Goal: Task Accomplishment & Management: Use online tool/utility

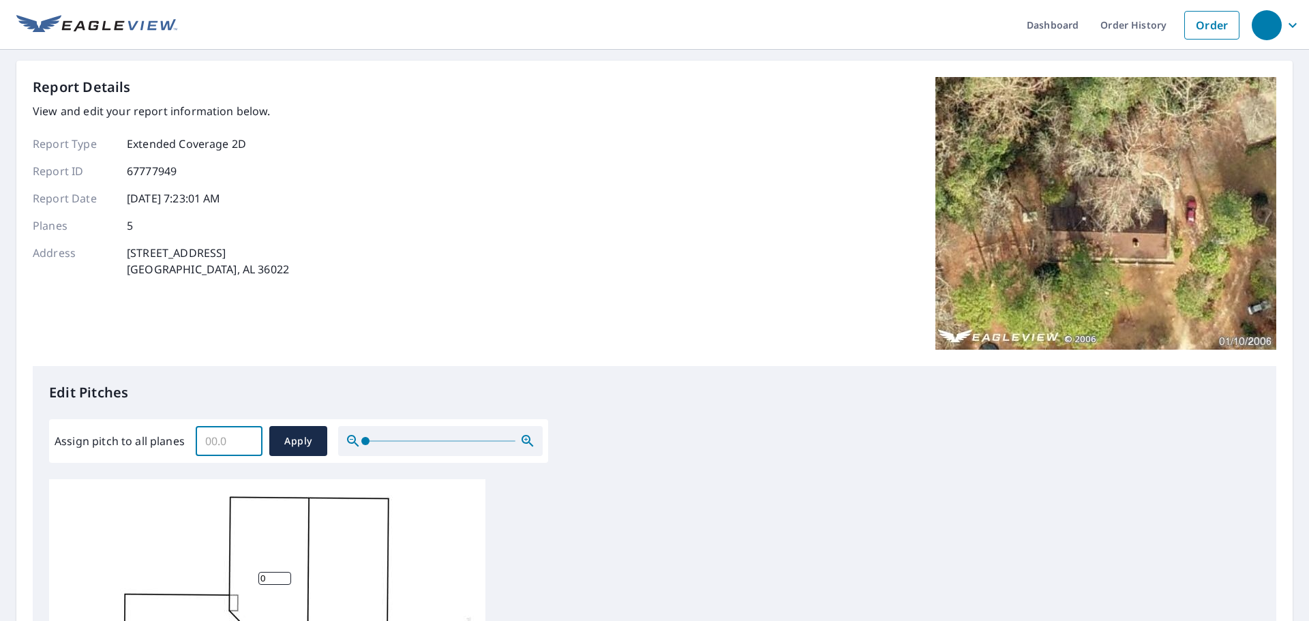
click at [224, 433] on input "Assign pitch to all planes" at bounding box center [229, 441] width 67 height 38
type input "8"
click at [282, 440] on span "Apply" at bounding box center [298, 441] width 36 height 17
type input "8"
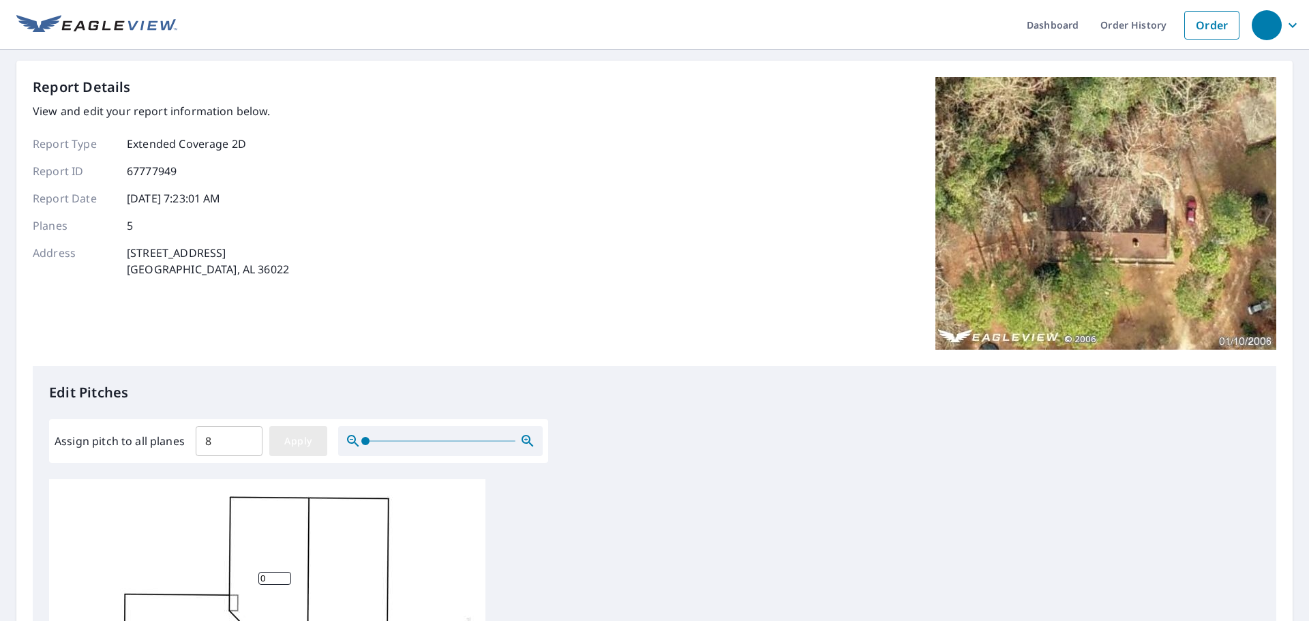
type input "8"
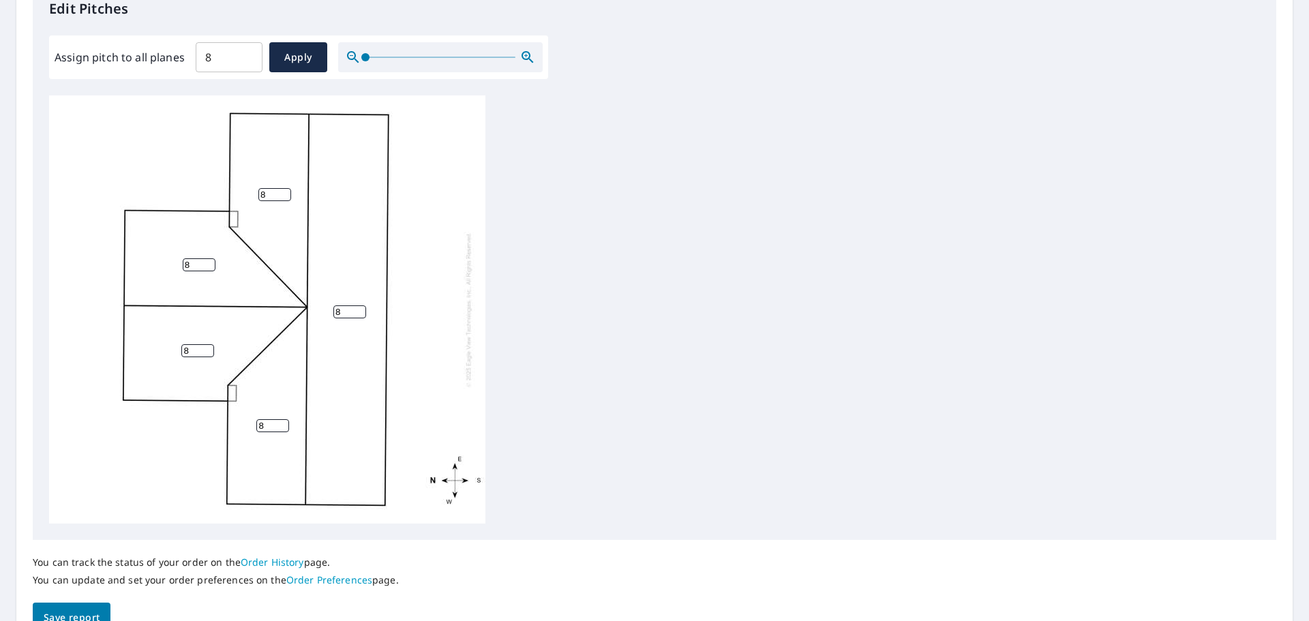
scroll to position [458, 0]
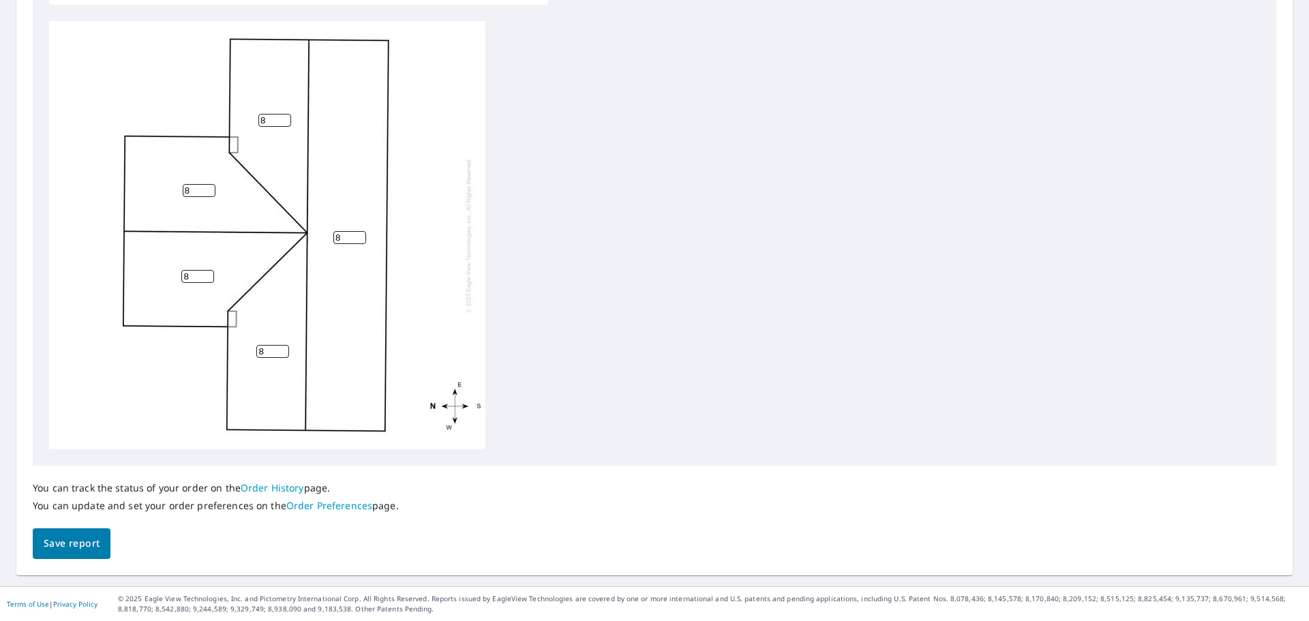
click at [63, 540] on span "Save report" at bounding box center [72, 543] width 56 height 17
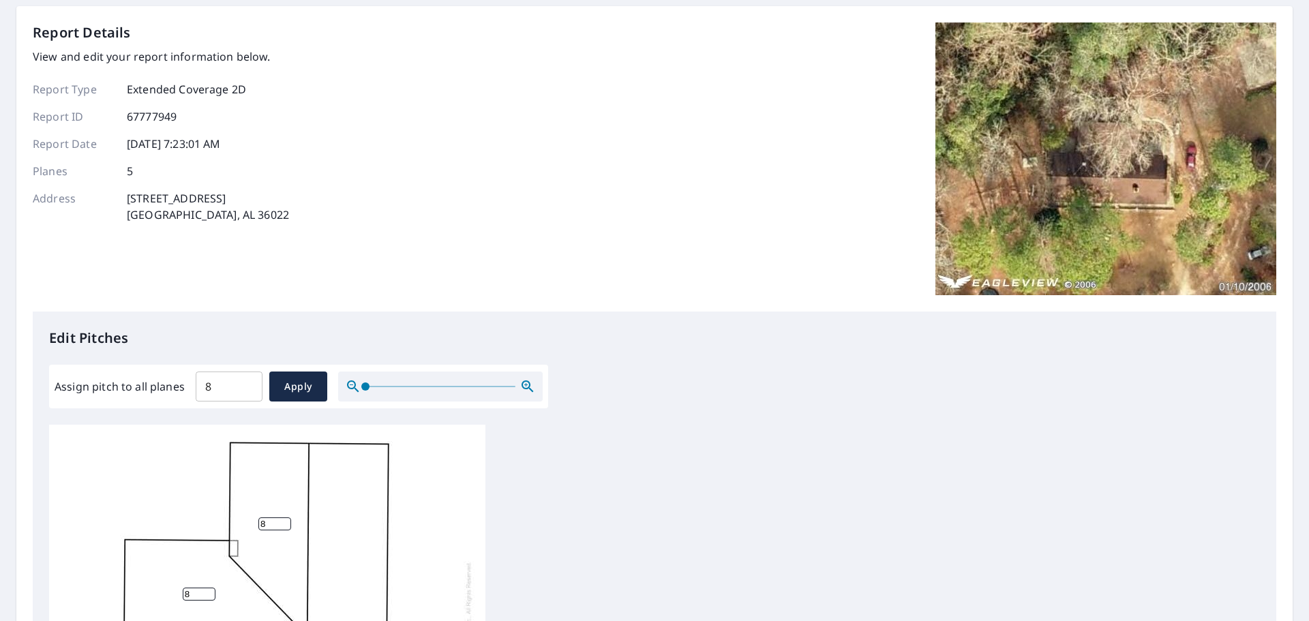
scroll to position [0, 0]
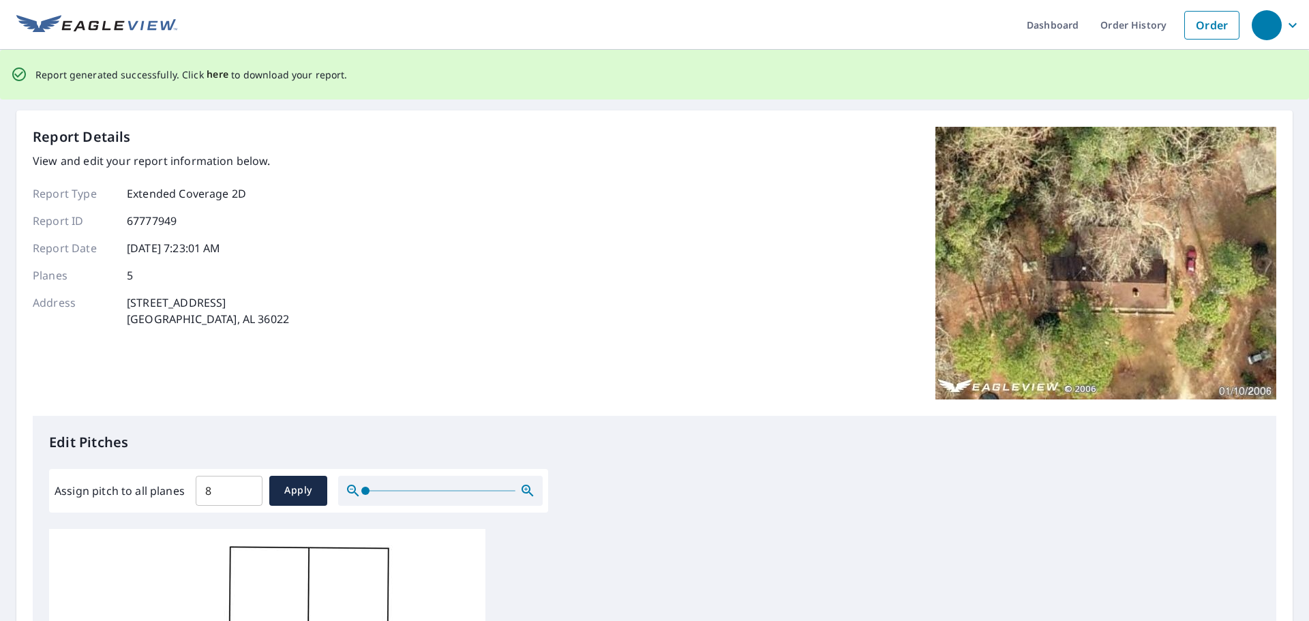
click at [207, 76] on span "here" at bounding box center [218, 74] width 22 height 17
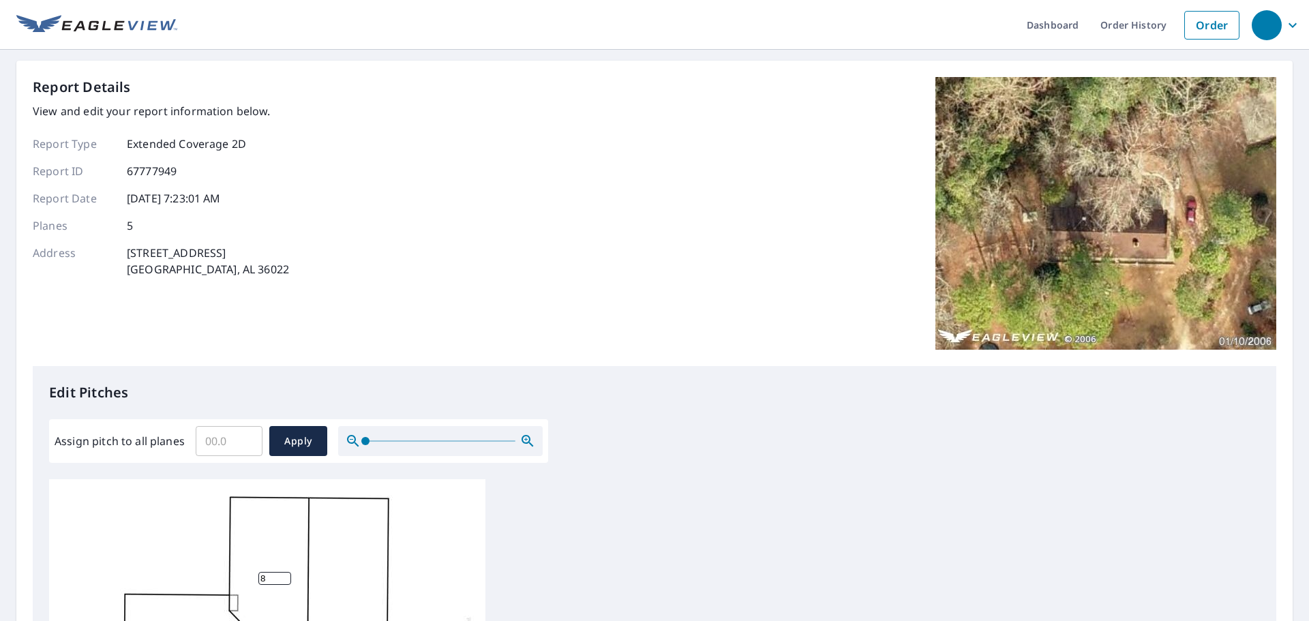
click at [219, 440] on input "Assign pitch to all planes" at bounding box center [229, 441] width 67 height 38
type input "8"
click at [309, 436] on span "Apply" at bounding box center [298, 441] width 36 height 17
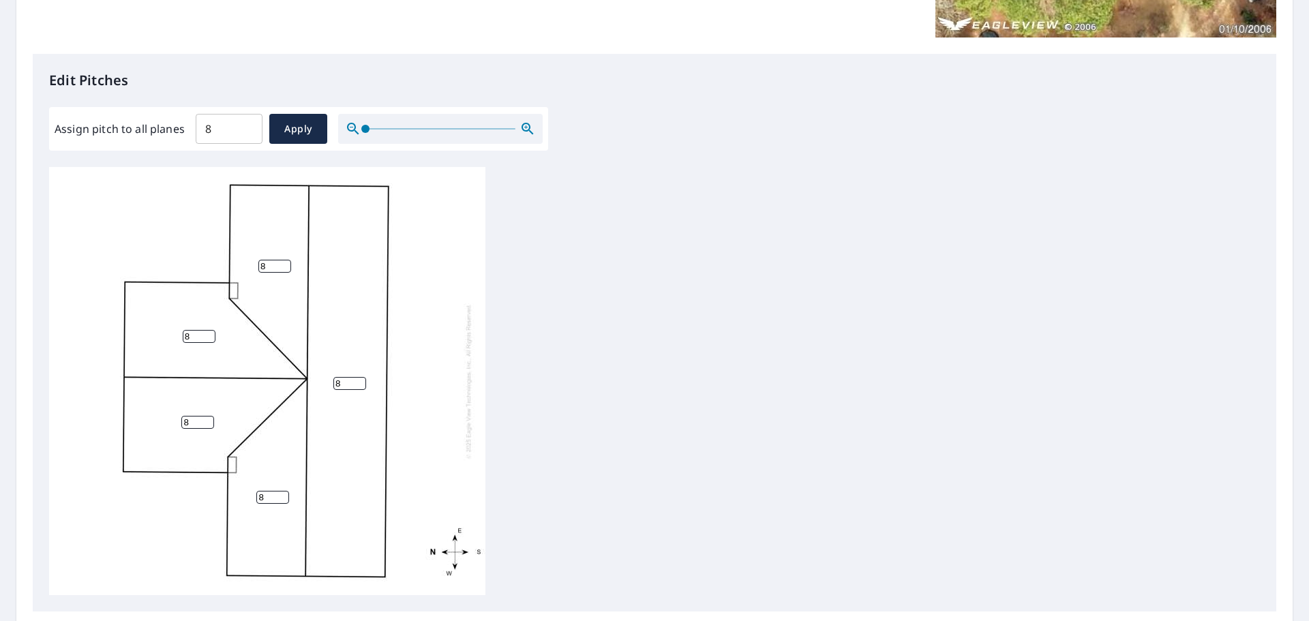
scroll to position [458, 0]
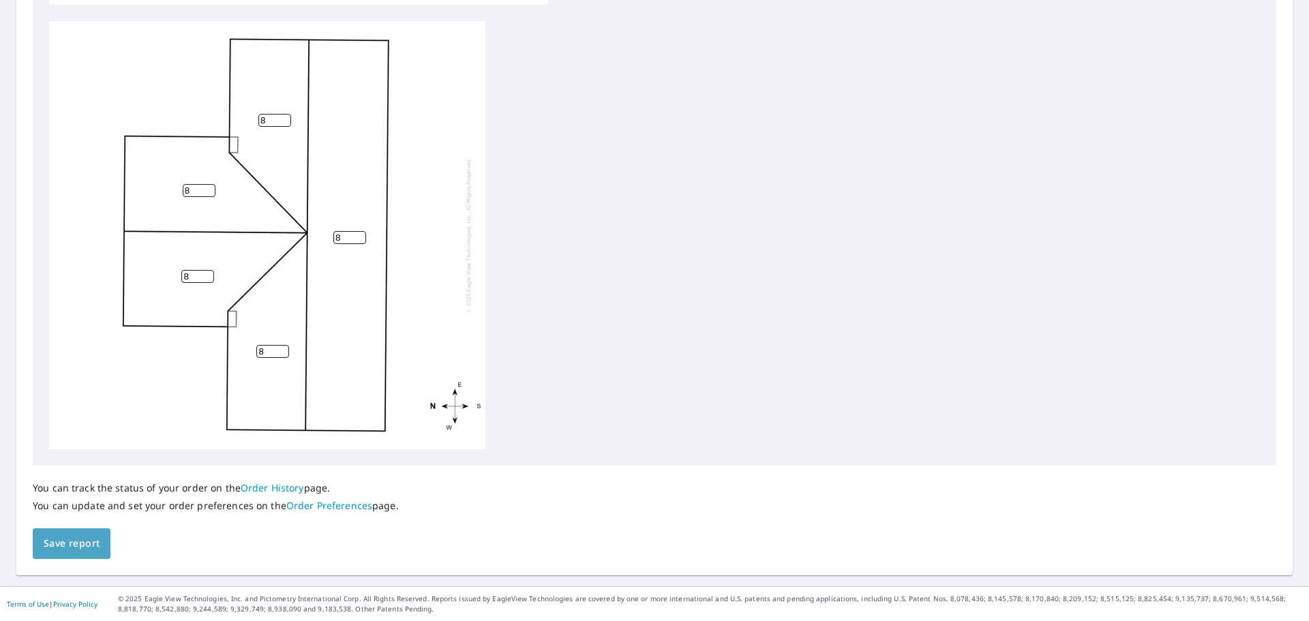
click at [68, 546] on span "Save report" at bounding box center [72, 543] width 56 height 17
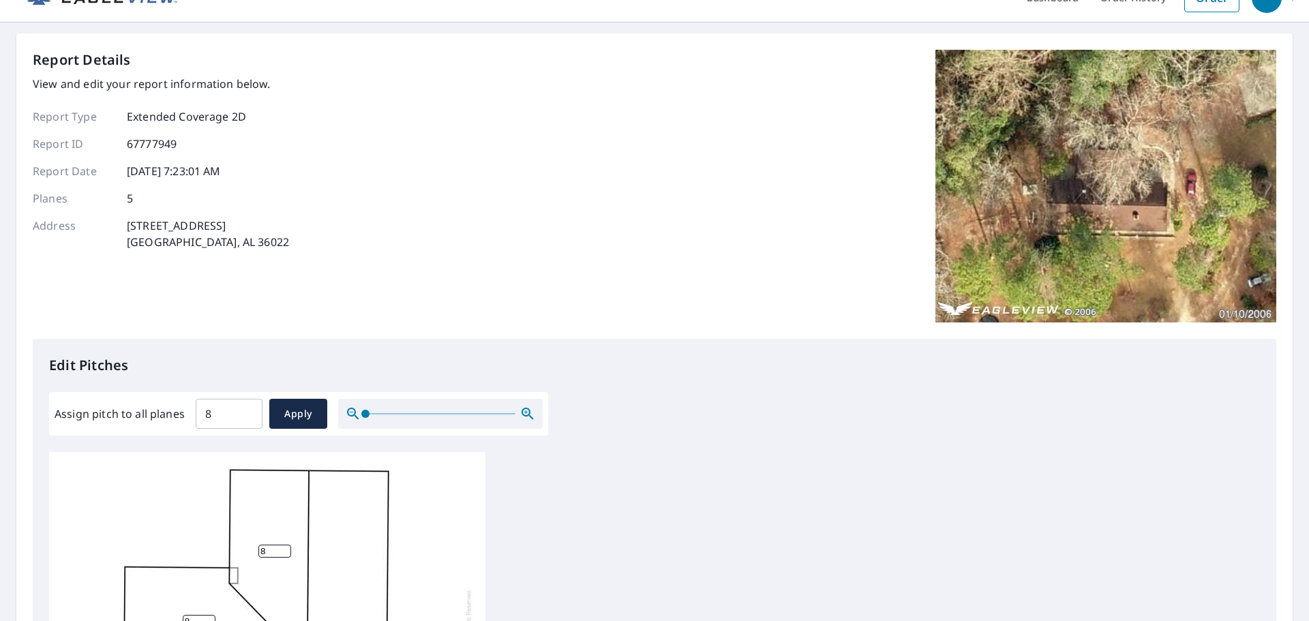
scroll to position [0, 0]
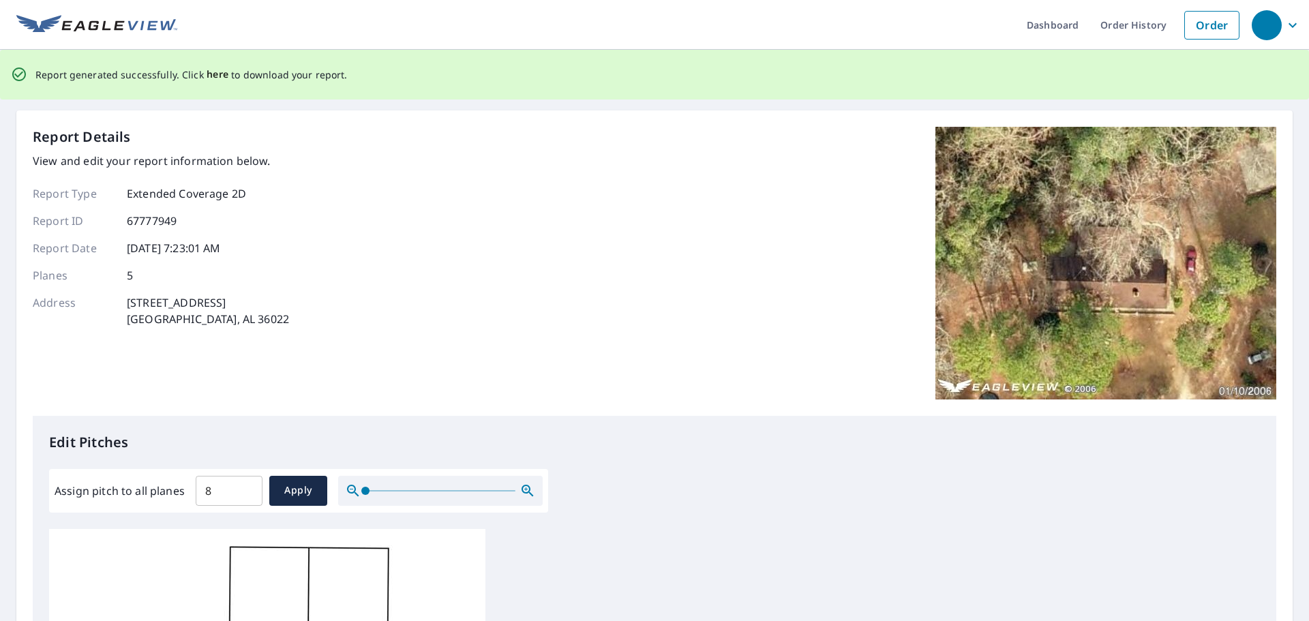
click at [213, 75] on span "here" at bounding box center [218, 74] width 22 height 17
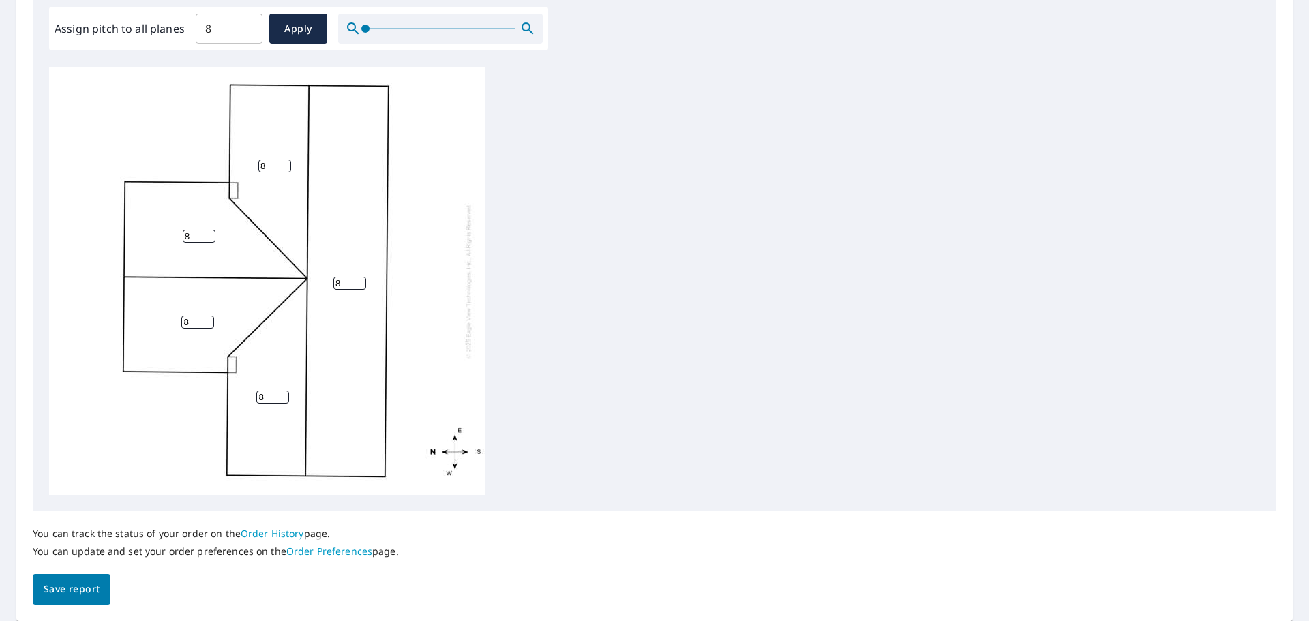
scroll to position [458, 0]
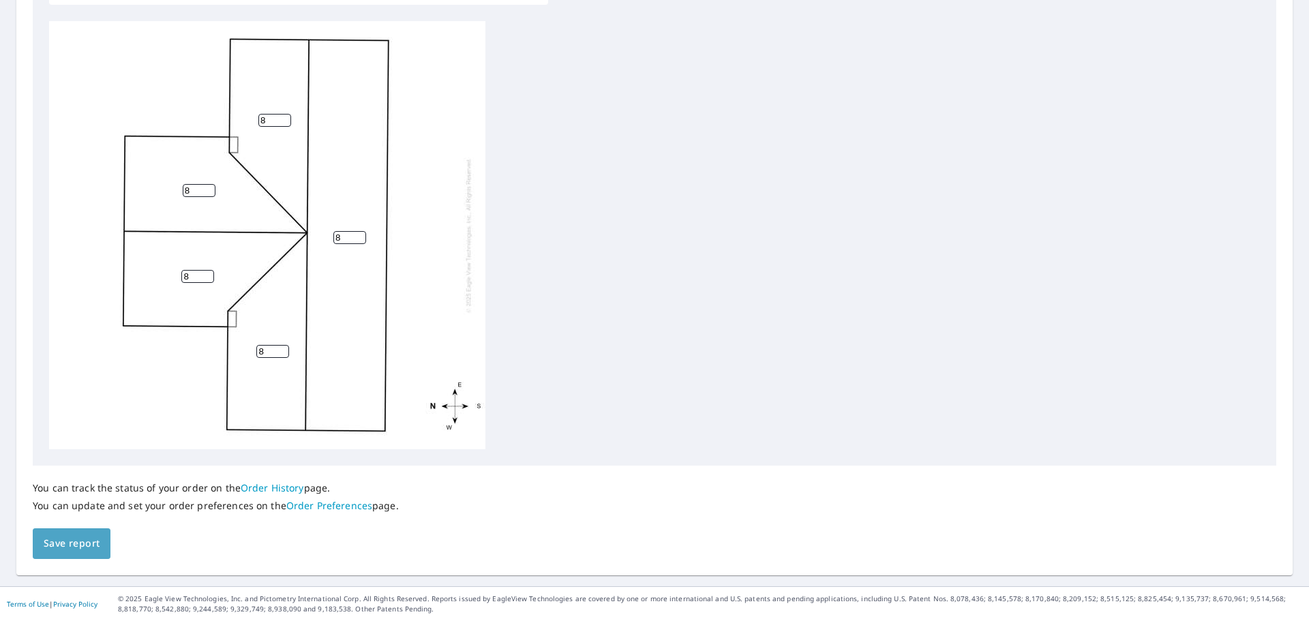
click at [79, 547] on span "Save report" at bounding box center [72, 543] width 56 height 17
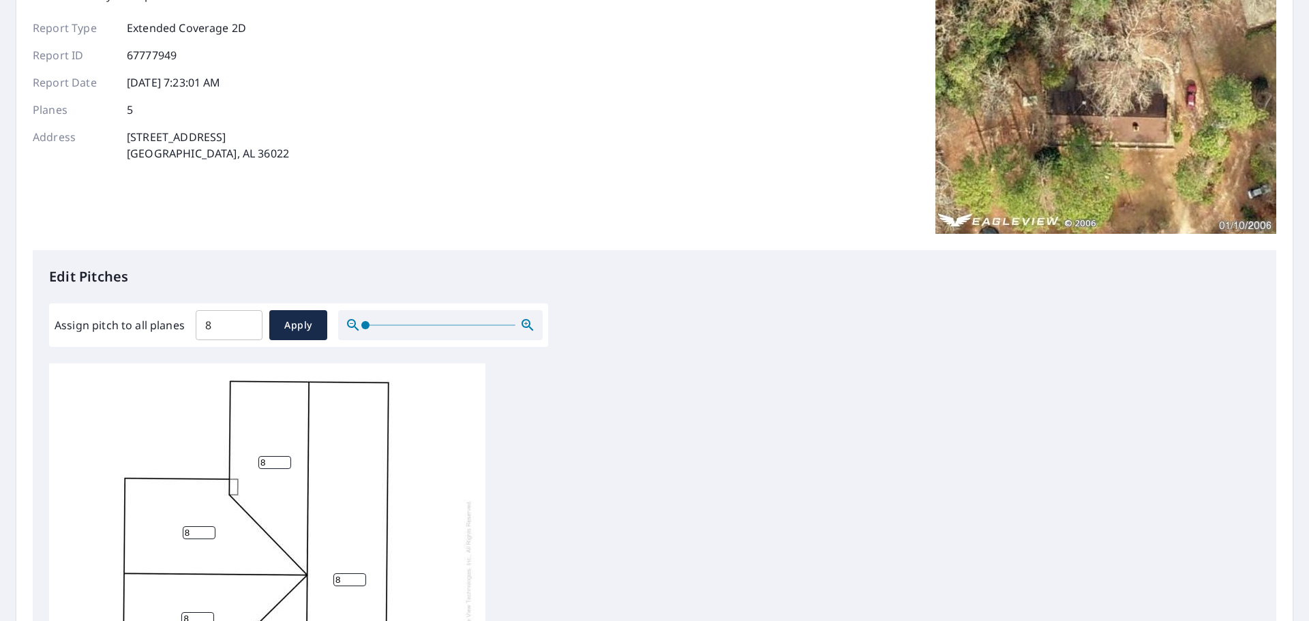
scroll to position [0, 0]
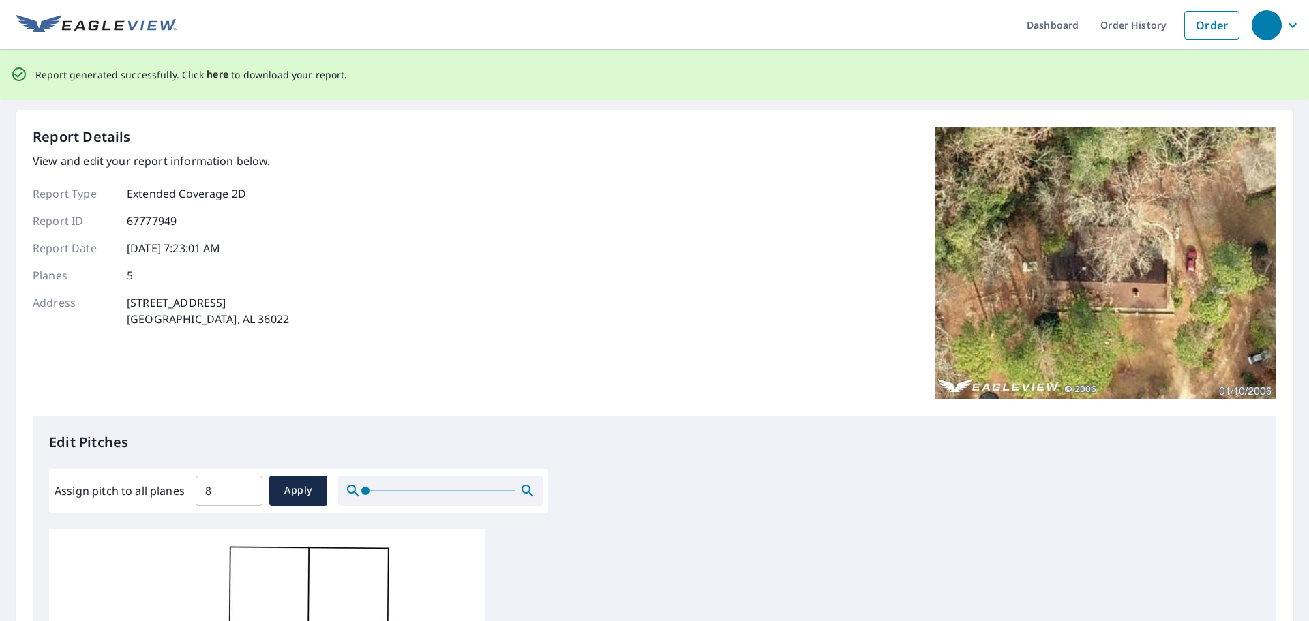
click at [218, 72] on span "here" at bounding box center [218, 74] width 22 height 17
